Goal: Information Seeking & Learning: Learn about a topic

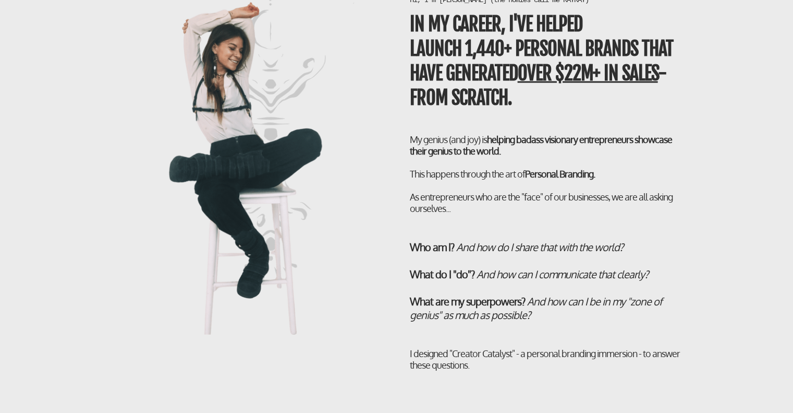
scroll to position [1876, 0]
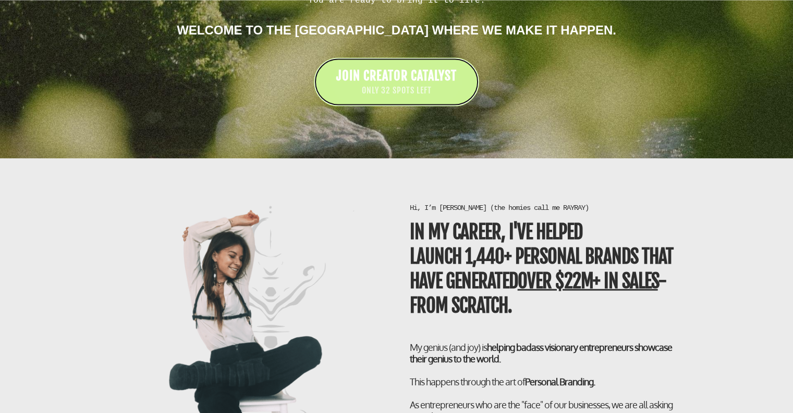
click at [420, 84] on span "ONLY 32 SPOTS LEFT" at bounding box center [396, 90] width 120 height 12
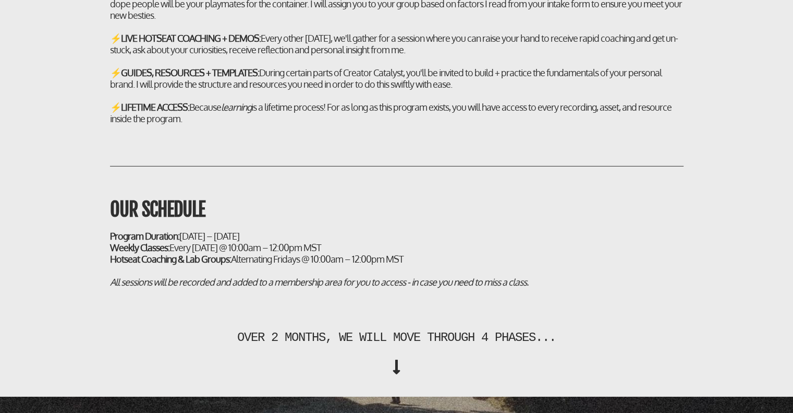
scroll to position [3075, 0]
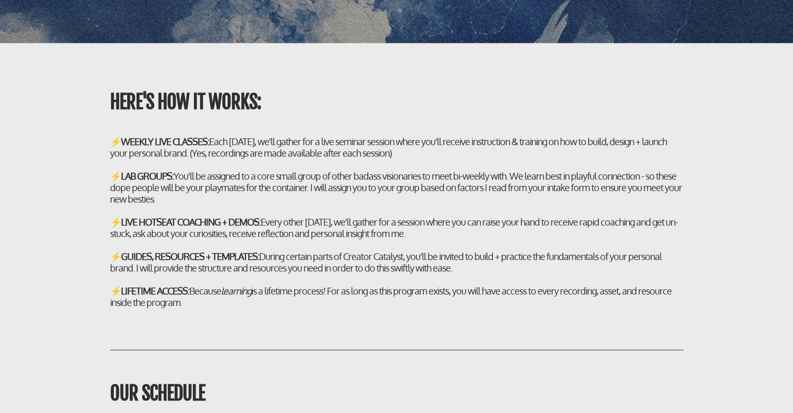
drag, startPoint x: 246, startPoint y: 149, endPoint x: 190, endPoint y: 322, distance: 182.1
click at [190, 318] on div "HERE'S HOW IT WORKS: ⚡ WEEKLY LIVE CLASSES: Each [DATE], we'll gather for a liv…" at bounding box center [397, 186] width 610 height 264
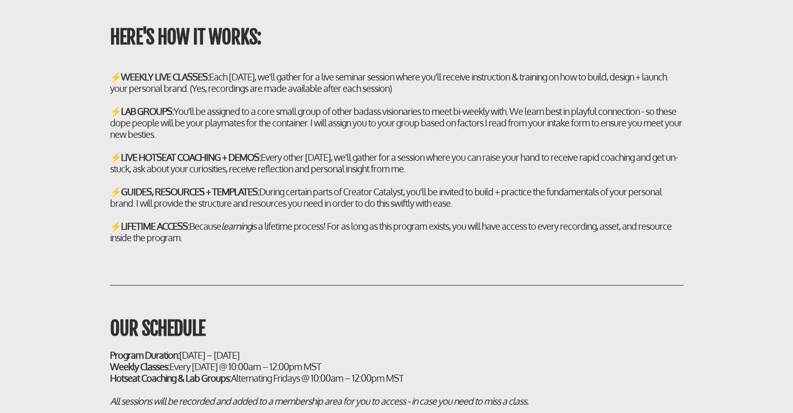
scroll to position [3231, 0]
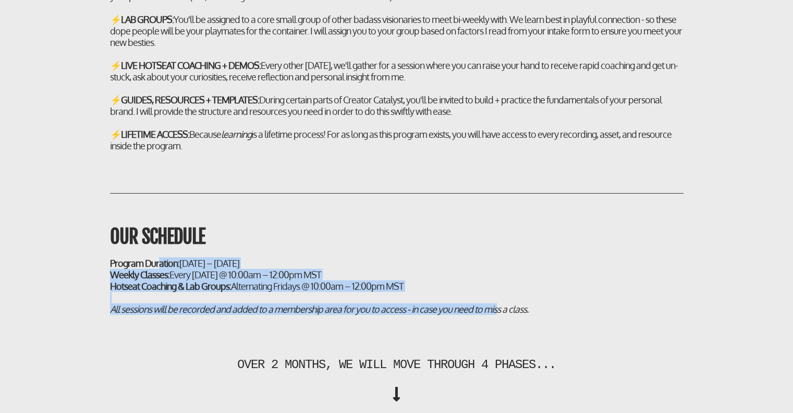
drag, startPoint x: 156, startPoint y: 277, endPoint x: 503, endPoint y: 325, distance: 349.7
click at [503, 314] on h2 "Program Duration: [DATE] – [DATE] Weekly Classes: Every [DATE] @ 10:00am – 12:0…" at bounding box center [397, 285] width 574 height 57
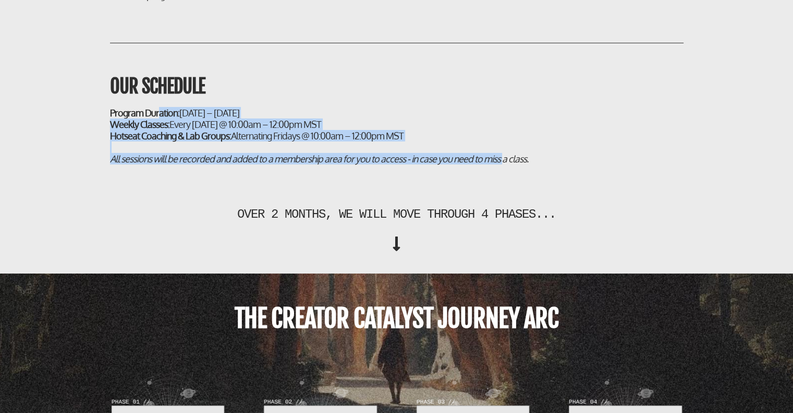
scroll to position [3544, 0]
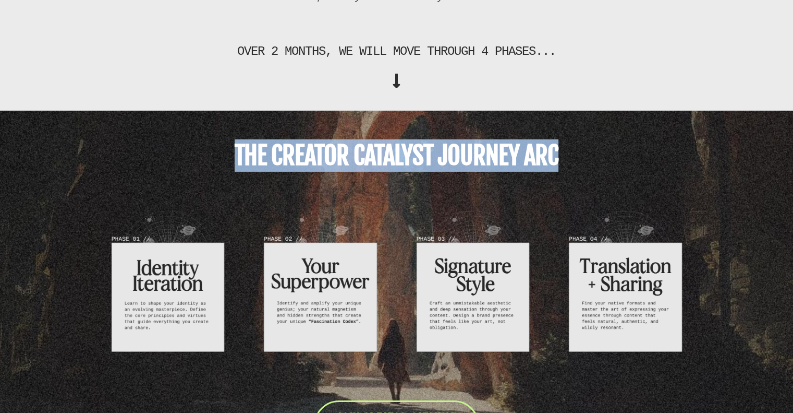
drag, startPoint x: 238, startPoint y: 176, endPoint x: 571, endPoint y: 173, distance: 332.7
click at [571, 172] on h1 "THE CREATOR CATALYST JOURNEY ARC" at bounding box center [397, 155] width 574 height 32
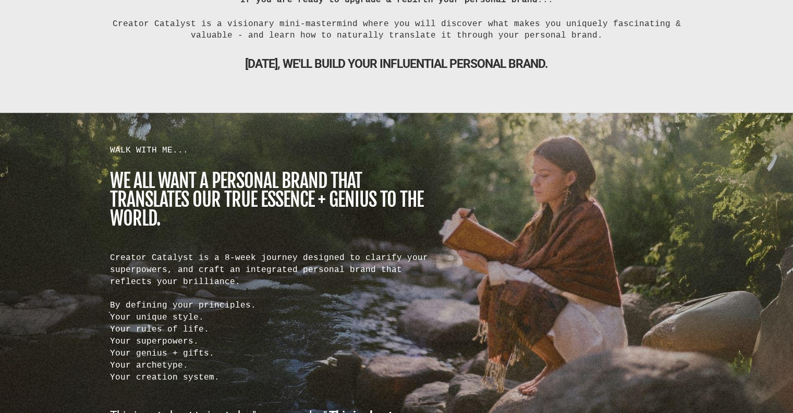
scroll to position [0, 0]
